Goal: Information Seeking & Learning: Learn about a topic

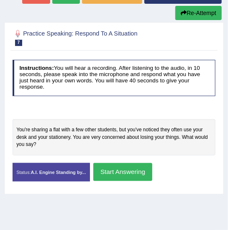
click at [127, 171] on button "Start Answering" at bounding box center [122, 172] width 59 height 18
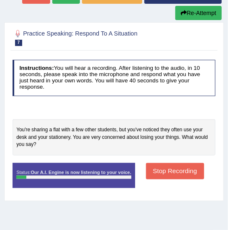
click at [186, 171] on button "Stop Recording" at bounding box center [175, 171] width 58 height 16
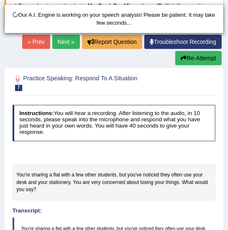
scroll to position [59, 0]
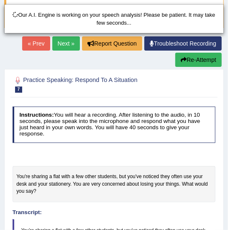
click at [190, 64] on div "Our A.I. Engine is working on your speech analysis! Please be patient. It may t…" at bounding box center [114, 115] width 228 height 230
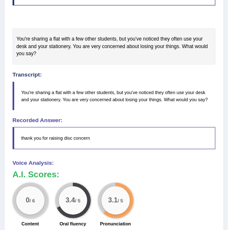
scroll to position [0, 0]
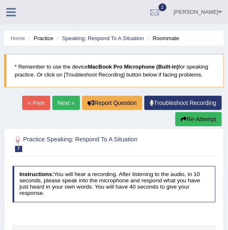
click at [194, 123] on button "Re-Attempt" at bounding box center [198, 119] width 46 height 14
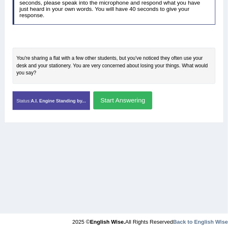
click at [131, 102] on button "Start Answering" at bounding box center [122, 101] width 59 height 18
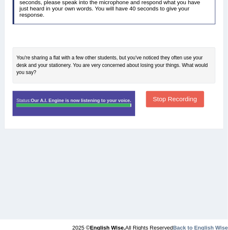
click at [163, 100] on div "Instructions: You will hear a recording. After listening to the audio, in 10 se…" at bounding box center [113, 54] width 207 height 141
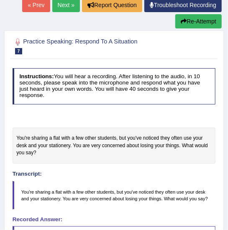
scroll to position [107, 0]
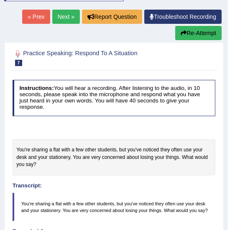
click at [69, 16] on link "Next »" at bounding box center [66, 17] width 28 height 14
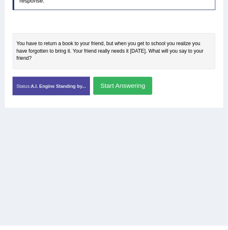
scroll to position [193, 0]
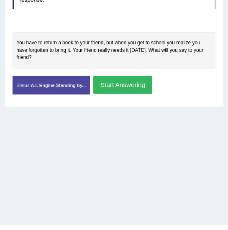
click at [128, 87] on button "Start Answering" at bounding box center [122, 85] width 59 height 18
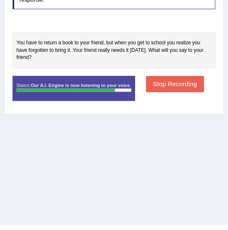
click at [158, 83] on button "Stop Recording" at bounding box center [175, 84] width 58 height 16
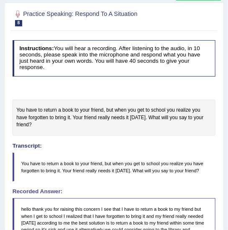
scroll to position [0, 0]
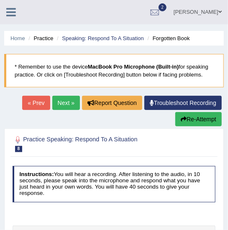
click at [61, 104] on link "Next »" at bounding box center [66, 103] width 28 height 14
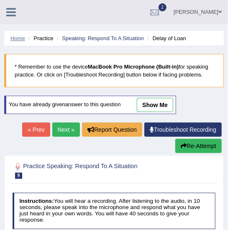
click at [21, 39] on link "Home" at bounding box center [17, 38] width 15 height 6
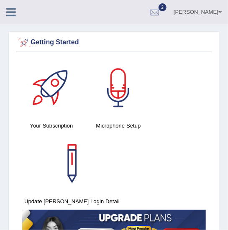
click at [10, 13] on icon at bounding box center [11, 12] width 10 height 11
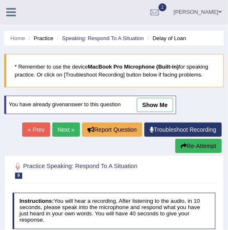
click at [48, 41] on li "Practice" at bounding box center [39, 38] width 27 height 8
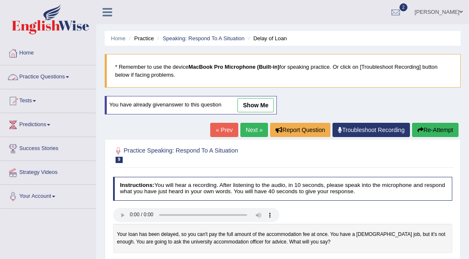
click at [49, 77] on link "Practice Questions" at bounding box center [47, 75] width 95 height 21
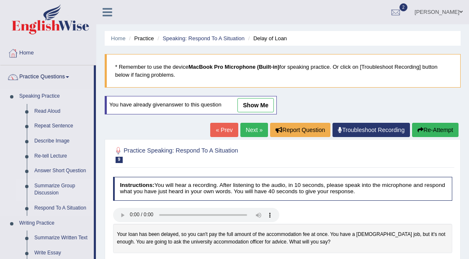
click at [51, 187] on link "Summarize Group Discussion" at bounding box center [62, 189] width 63 height 22
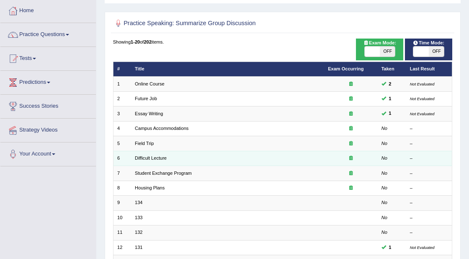
scroll to position [52, 0]
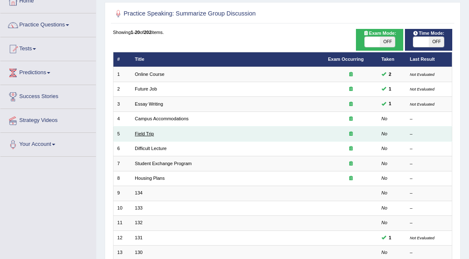
click at [143, 133] on link "Field Trip" at bounding box center [144, 133] width 19 height 5
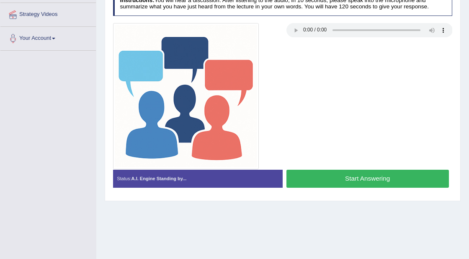
scroll to position [180, 0]
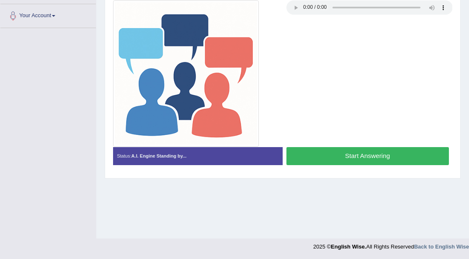
click at [395, 148] on button "Start Answering" at bounding box center [367, 156] width 162 height 18
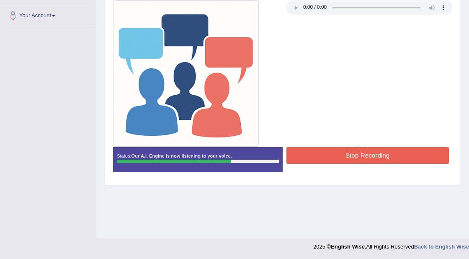
click at [394, 153] on button "Stop Recording" at bounding box center [367, 155] width 162 height 16
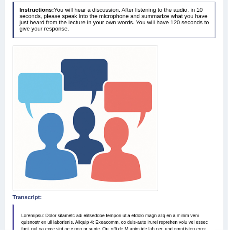
scroll to position [0, 0]
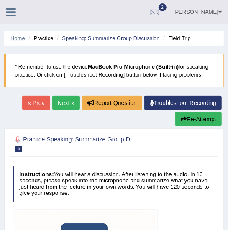
click at [18, 40] on link "Home" at bounding box center [17, 38] width 15 height 6
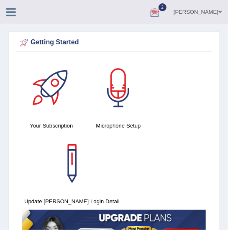
click at [153, 102] on div "Your Subscription Microphone Setup Update Pearson Login Detail" at bounding box center [114, 171] width 196 height 225
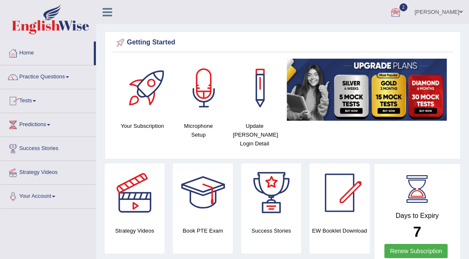
click at [45, 74] on link "Practice Questions" at bounding box center [47, 75] width 95 height 21
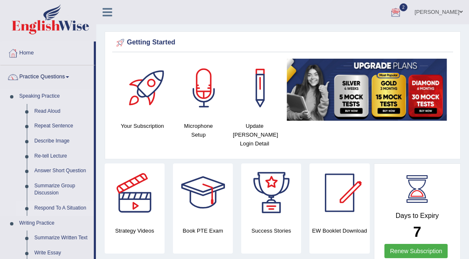
click at [62, 206] on link "Respond To A Situation" at bounding box center [62, 207] width 63 height 15
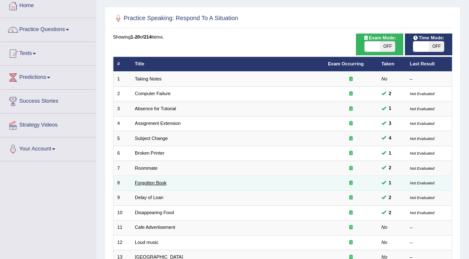
click at [154, 182] on link "Forgotten Book" at bounding box center [151, 182] width 32 height 5
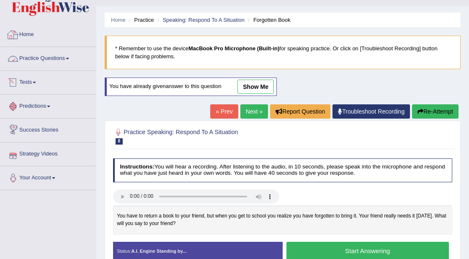
scroll to position [9, 0]
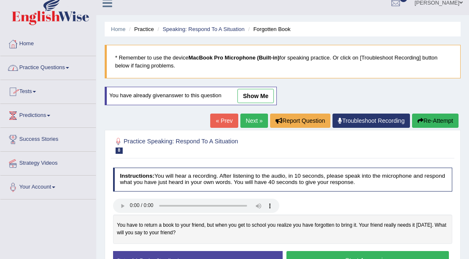
click at [67, 67] on link "Practice Questions" at bounding box center [47, 66] width 95 height 21
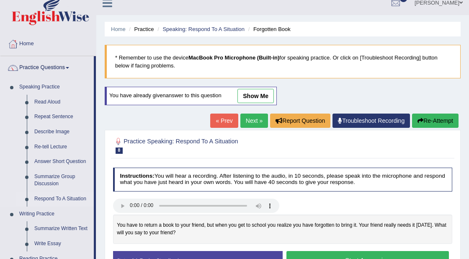
click at [58, 201] on link "Respond To A Situation" at bounding box center [62, 198] width 63 height 15
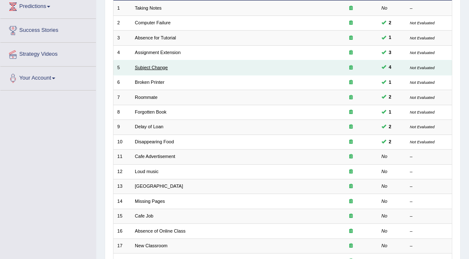
click at [154, 66] on link "Subject Change" at bounding box center [151, 67] width 33 height 5
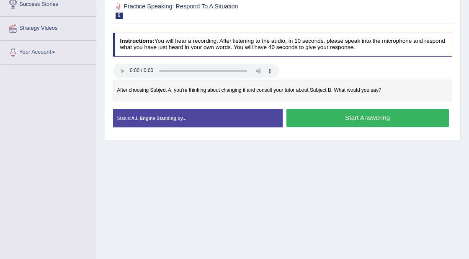
scroll to position [156, 0]
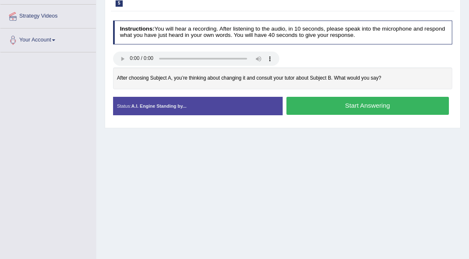
drag, startPoint x: 245, startPoint y: 174, endPoint x: 362, endPoint y: 102, distance: 137.3
click at [362, 102] on button "Start Answering" at bounding box center [367, 106] width 162 height 18
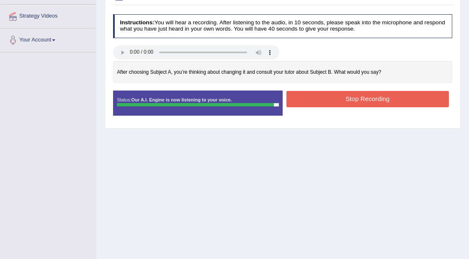
click at [362, 102] on button "Stop Recording" at bounding box center [367, 99] width 162 height 16
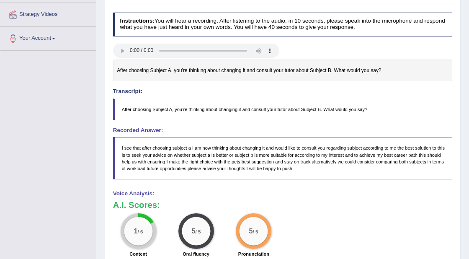
scroll to position [0, 0]
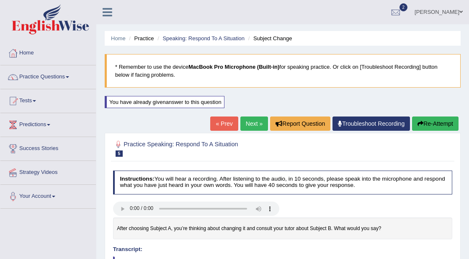
click at [49, 124] on link "Predictions" at bounding box center [47, 123] width 95 height 21
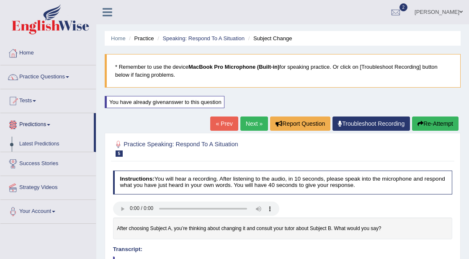
click at [49, 124] on link "Predictions" at bounding box center [46, 123] width 93 height 21
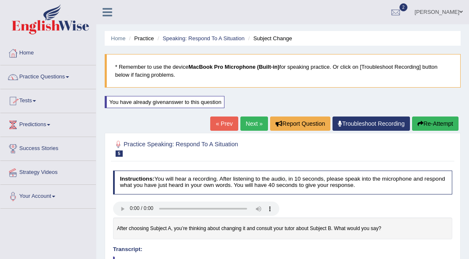
click at [39, 100] on link "Tests" at bounding box center [47, 99] width 95 height 21
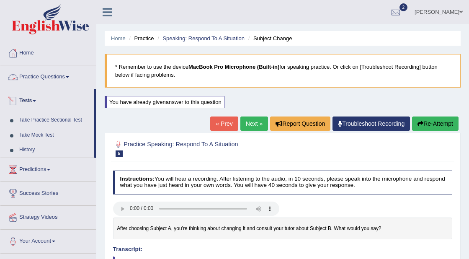
click at [69, 76] on link "Practice Questions" at bounding box center [47, 75] width 95 height 21
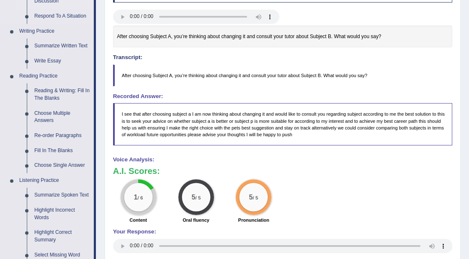
scroll to position [202, 0]
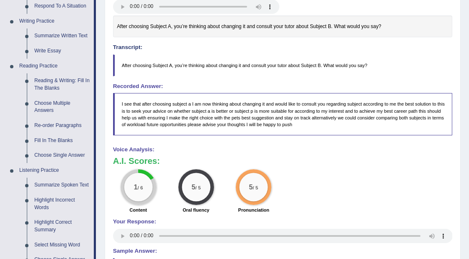
click at [155, 59] on blockquote "After choosing Subject A, you’re thinking about changing it and consult your tu…" at bounding box center [282, 65] width 339 height 22
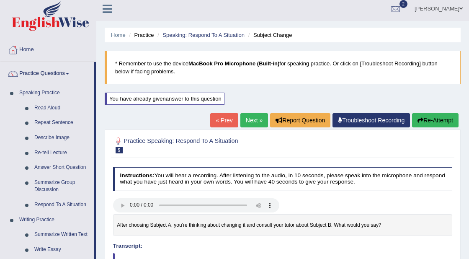
scroll to position [0, 0]
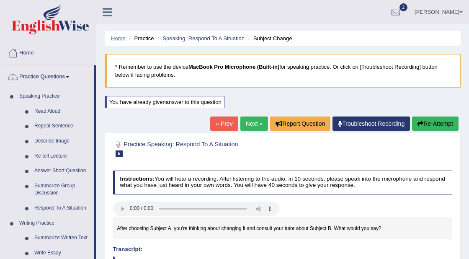
click at [118, 38] on link "Home" at bounding box center [118, 38] width 15 height 6
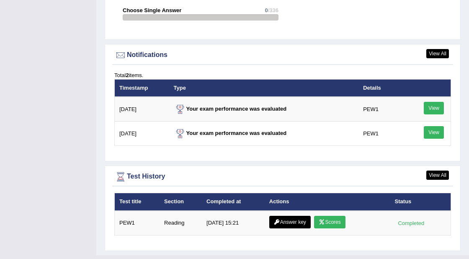
scroll to position [1012, 0]
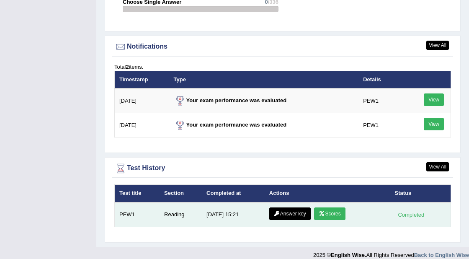
click at [334, 207] on link "Scores" at bounding box center [329, 213] width 31 height 13
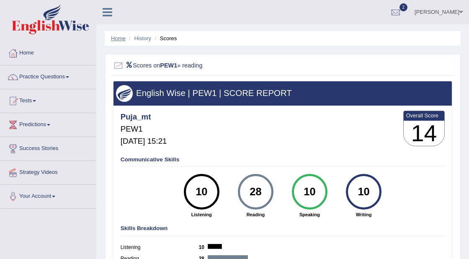
click at [118, 36] on link "Home" at bounding box center [118, 38] width 15 height 6
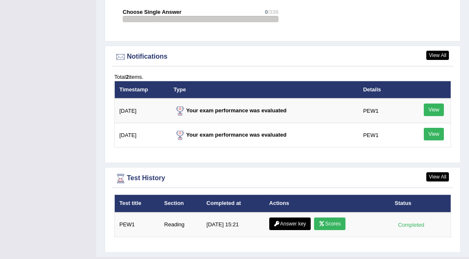
scroll to position [1012, 0]
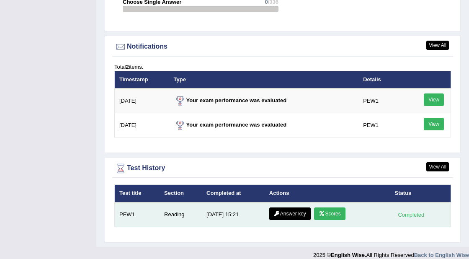
click at [298, 207] on link "Answer key" at bounding box center [289, 213] width 41 height 13
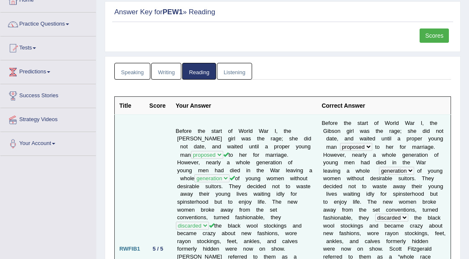
scroll to position [56, 0]
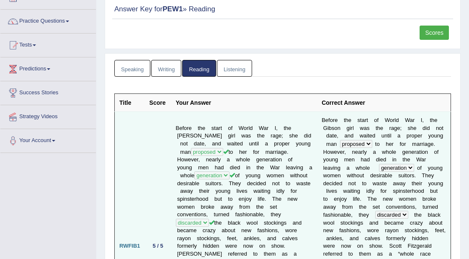
click at [157, 156] on td "5 / 5" at bounding box center [158, 246] width 26 height 268
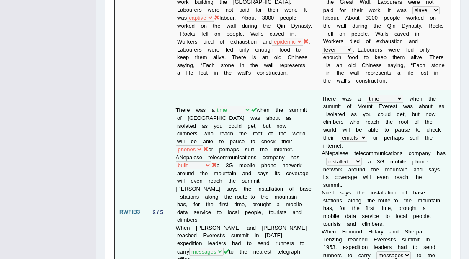
scroll to position [556, 0]
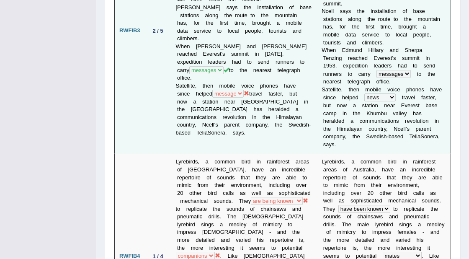
click at [132, 33] on td "RWFIB3" at bounding box center [130, 30] width 30 height 245
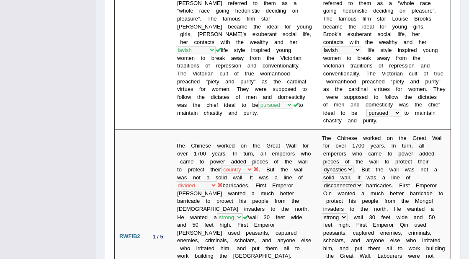
scroll to position [0, 0]
